Goal: Information Seeking & Learning: Understand process/instructions

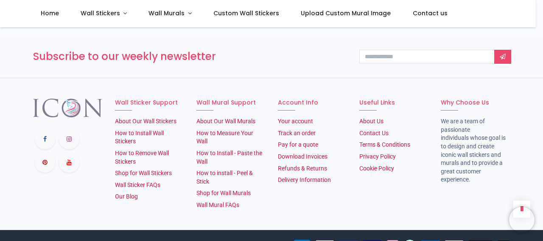
scroll to position [1529, 0]
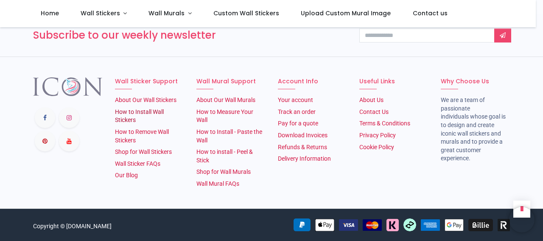
click at [138, 114] on link "How to Install Wall Stickers" at bounding box center [139, 115] width 49 height 15
